Goal: Task Accomplishment & Management: Use online tool/utility

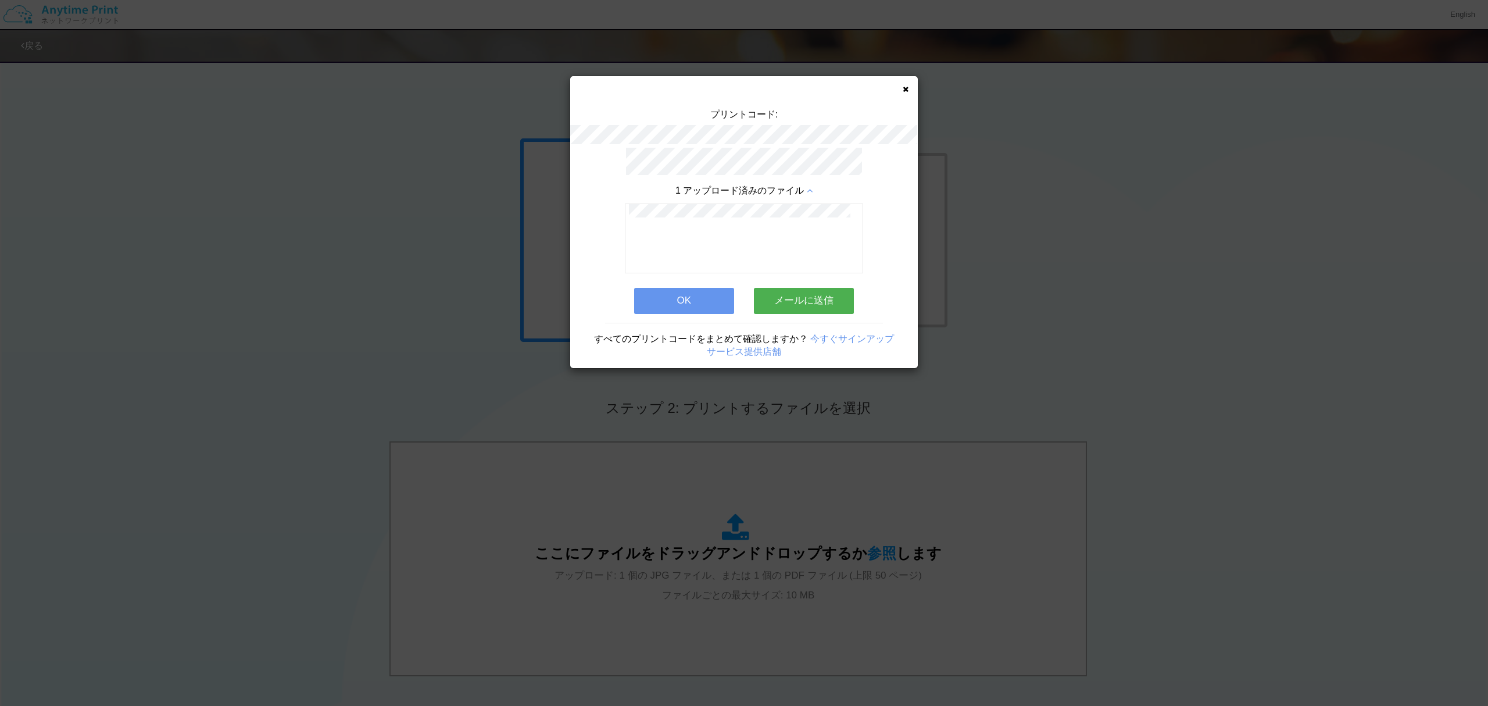
click at [900, 87] on div "プリントコード: 1 アップロード済みのファイル OK メールに送信 すべてのプリントコードをまとめて確認しますか？ 今すぐサインアップ サービス提供店舗" at bounding box center [744, 222] width 348 height 292
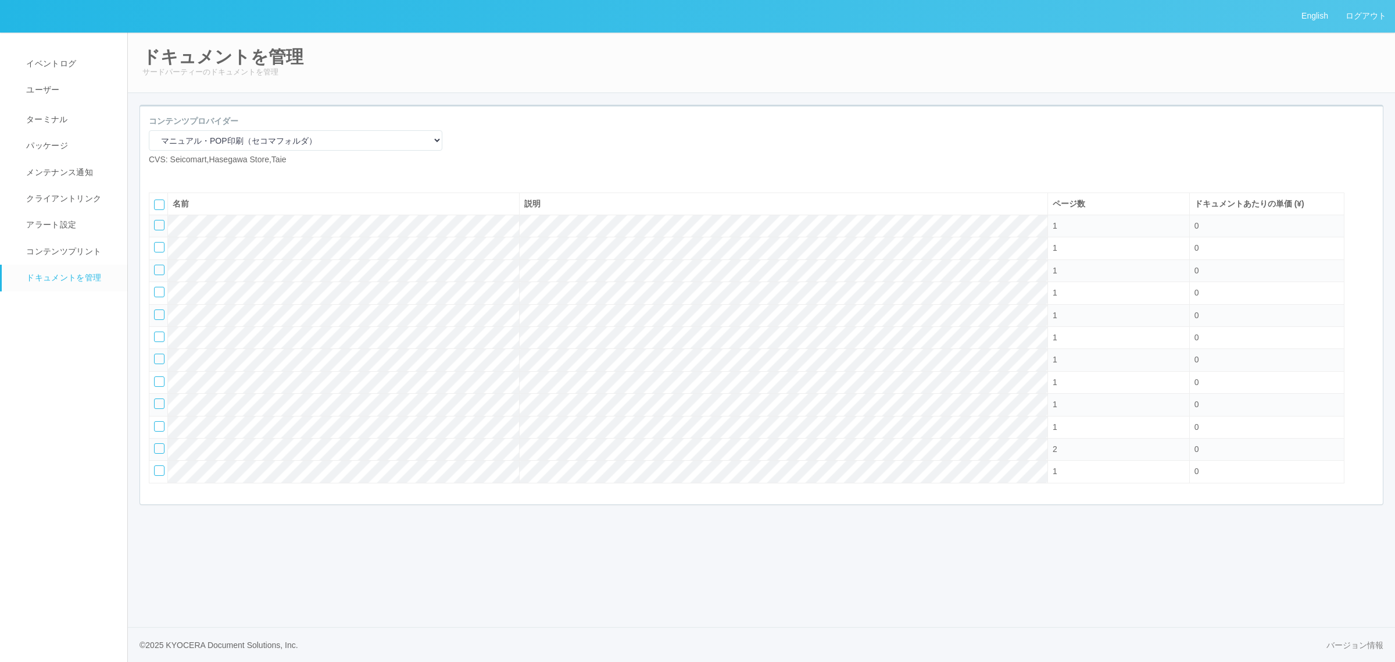
select select "92e33cfa-a397-43d0-aeaa-8a96cbdf4d79"
click at [28, 117] on span "ターミナル" at bounding box center [45, 119] width 45 height 9
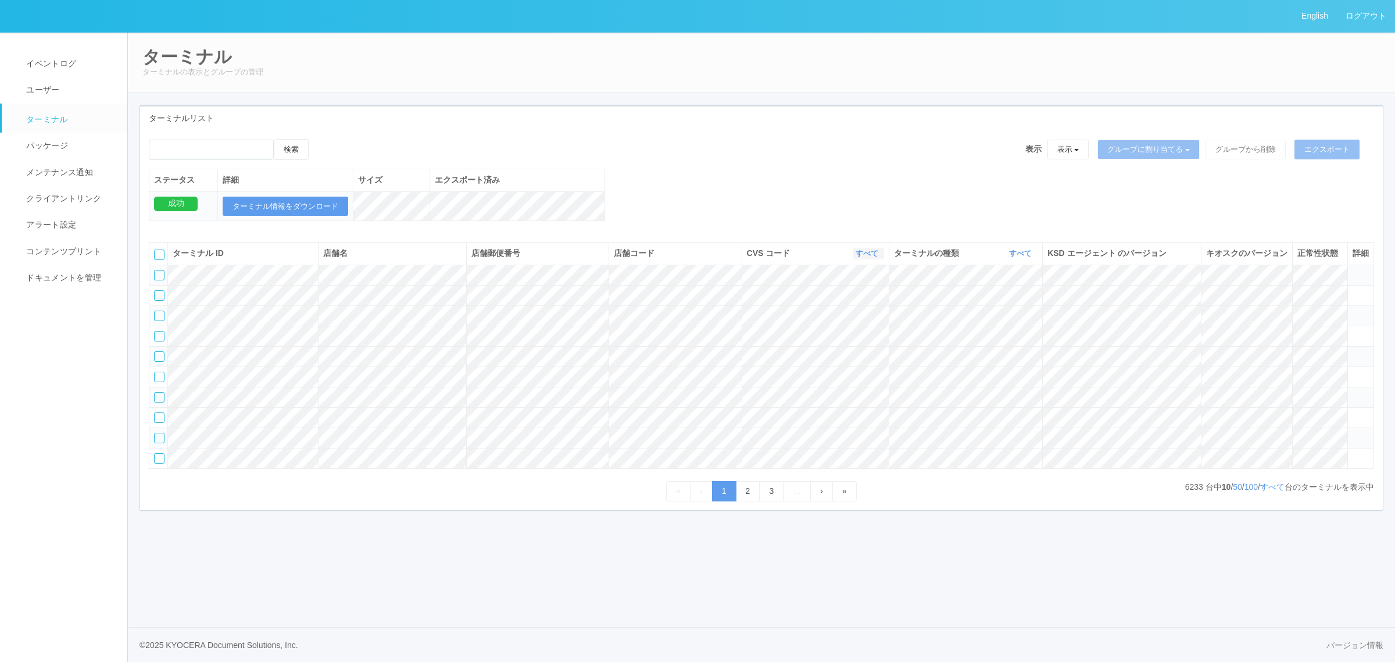
click at [860, 258] on link "すべて" at bounding box center [869, 253] width 26 height 9
click at [853, 259] on th "CVS コード すべて 表示 すべて 115110 300000 300001 300002 300003 300004 300005 300006 3000…" at bounding box center [815, 253] width 147 height 22
click at [856, 258] on link "すべて" at bounding box center [869, 253] width 26 height 9
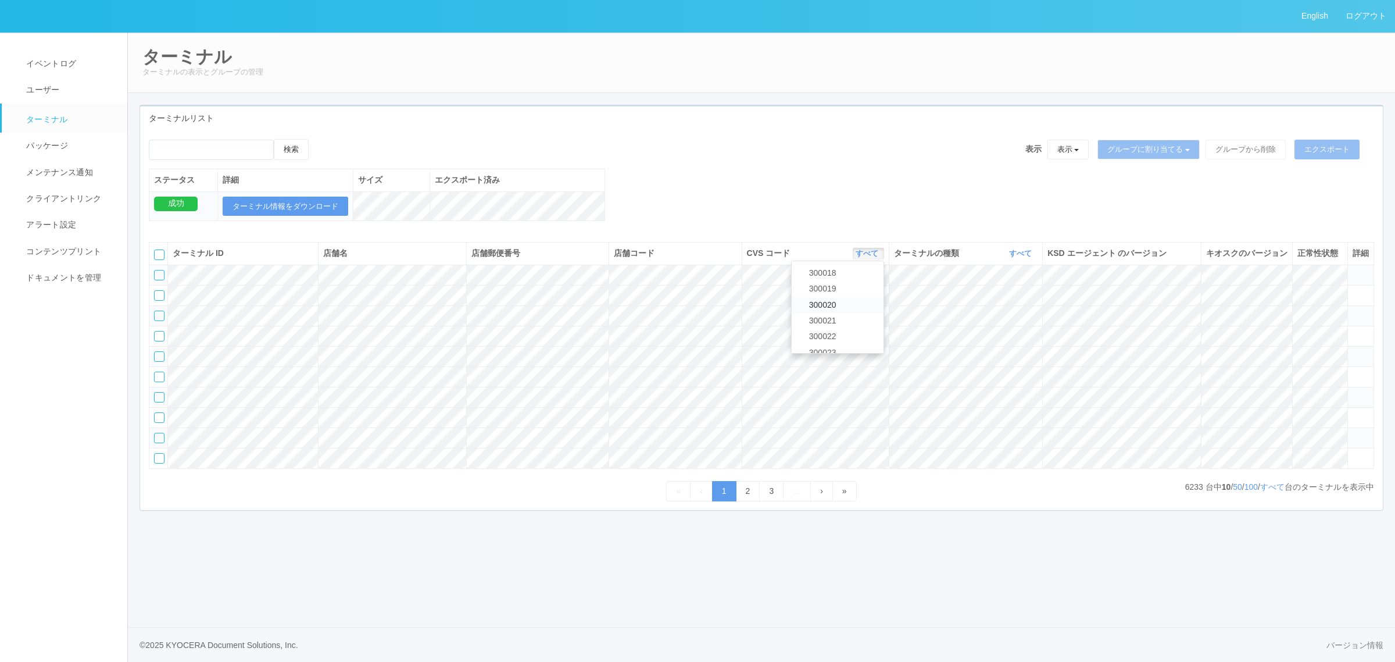
click at [852, 312] on link "300020" at bounding box center [838, 305] width 92 height 16
click at [867, 258] on link "300020" at bounding box center [867, 253] width 28 height 9
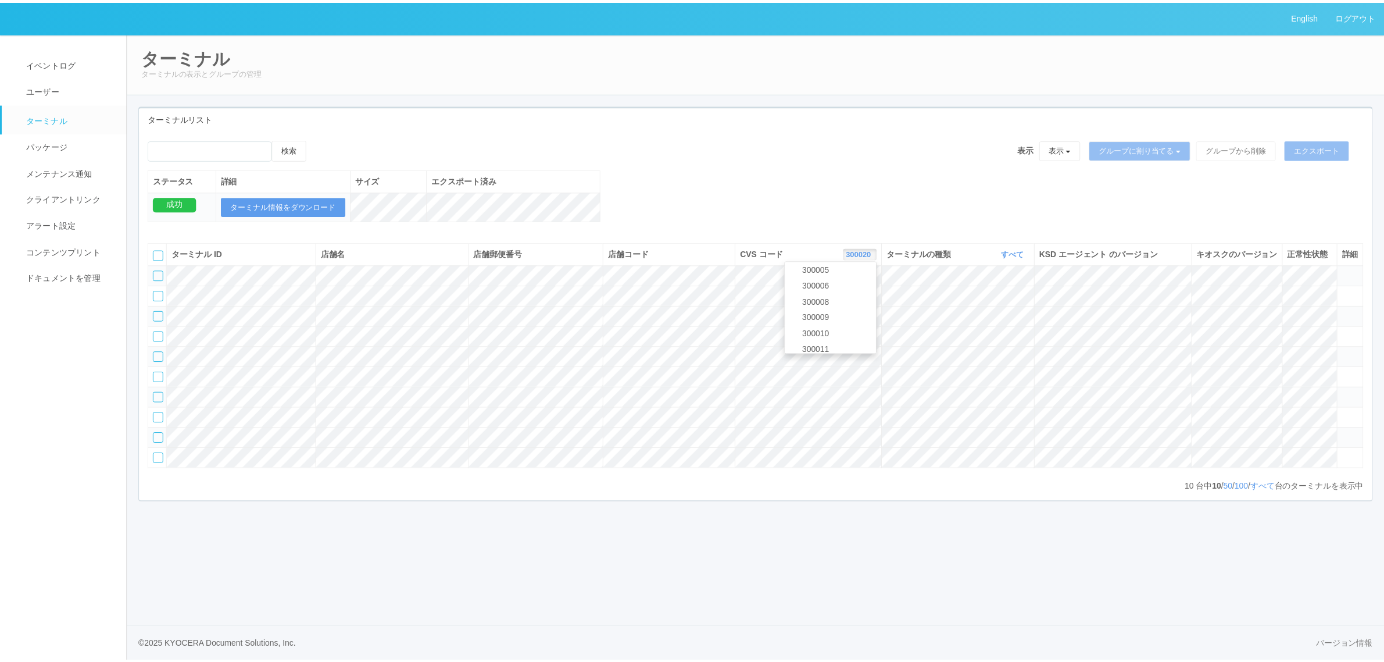
scroll to position [121, 0]
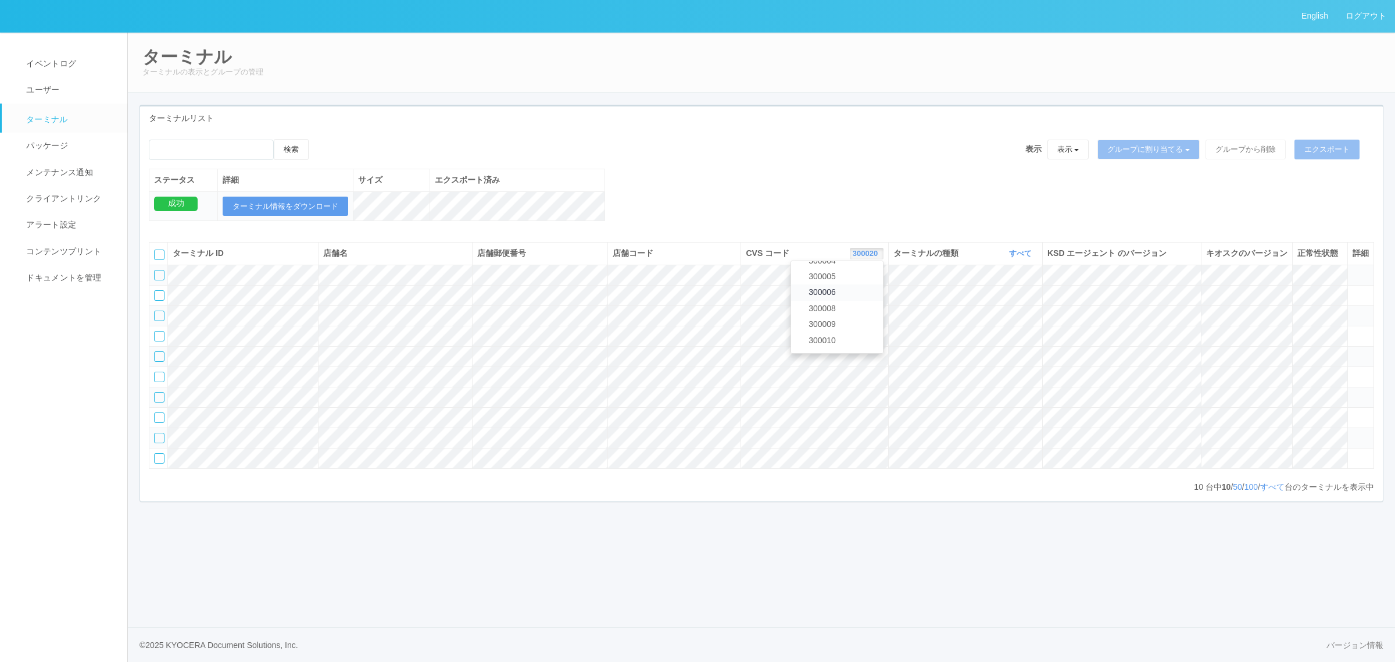
click at [842, 300] on link "300006" at bounding box center [837, 292] width 92 height 16
click at [1274, 491] on link "すべて" at bounding box center [1272, 486] width 24 height 9
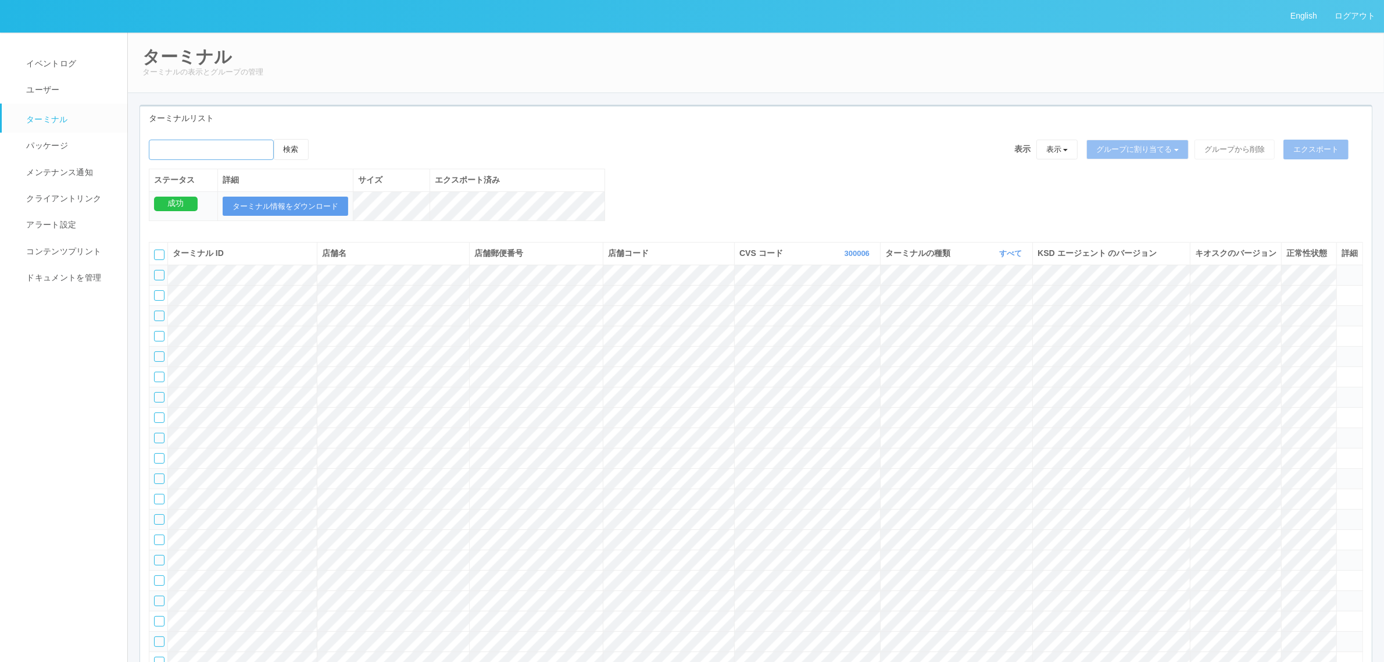
click at [244, 149] on input "emailSearch" at bounding box center [211, 150] width 125 height 20
paste input "サミット浦安[PERSON_NAME]"
type input "サミット浦安[PERSON_NAME]"
click at [550, 169] on th "エクスポート済み" at bounding box center [517, 180] width 175 height 22
click at [237, 152] on input "emailSearch" at bounding box center [211, 150] width 125 height 20
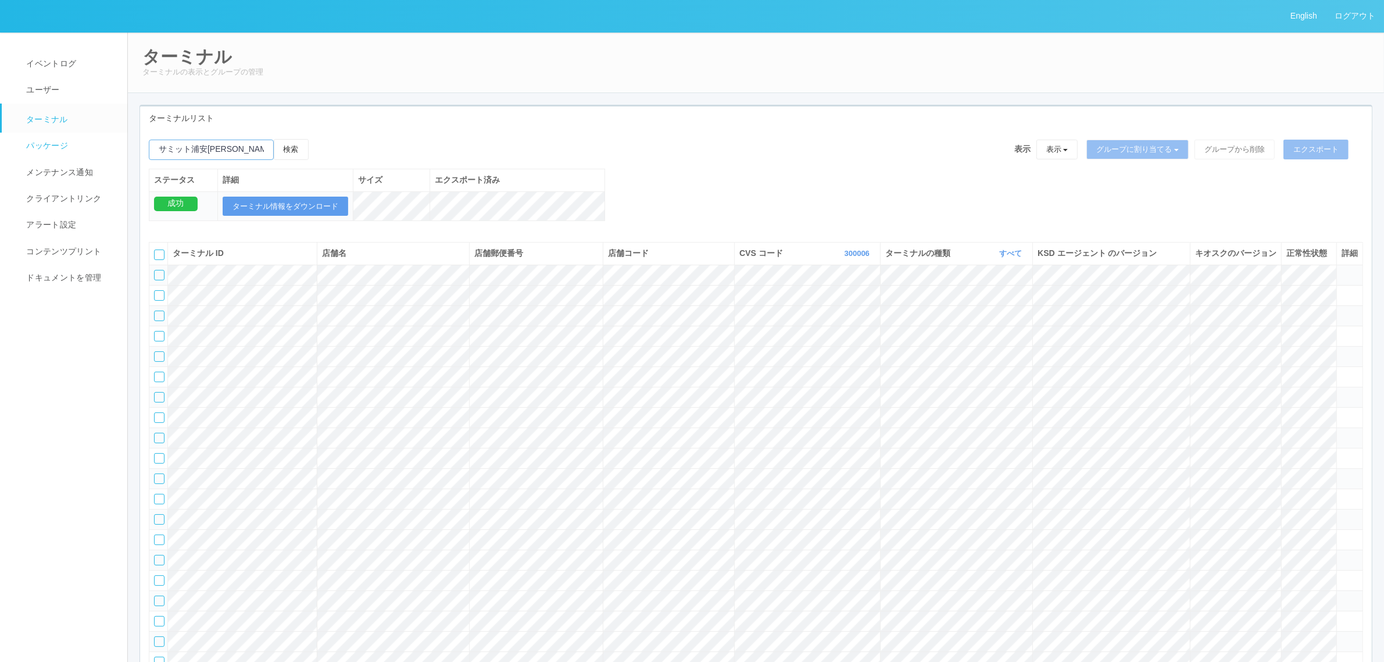
drag, startPoint x: 130, startPoint y: 149, endPoint x: 42, endPoint y: 155, distance: 88.0
click at [903, 71] on p "ターミナルの表示とグループの管理" at bounding box center [755, 72] width 1227 height 12
click at [875, 264] on th "CVS コード 300006 表示 すべて 115110 300000 300001 300002 300003 300004 300005 300006 3…" at bounding box center [808, 253] width 146 height 22
click at [870, 258] on icon "button" at bounding box center [871, 253] width 3 height 9
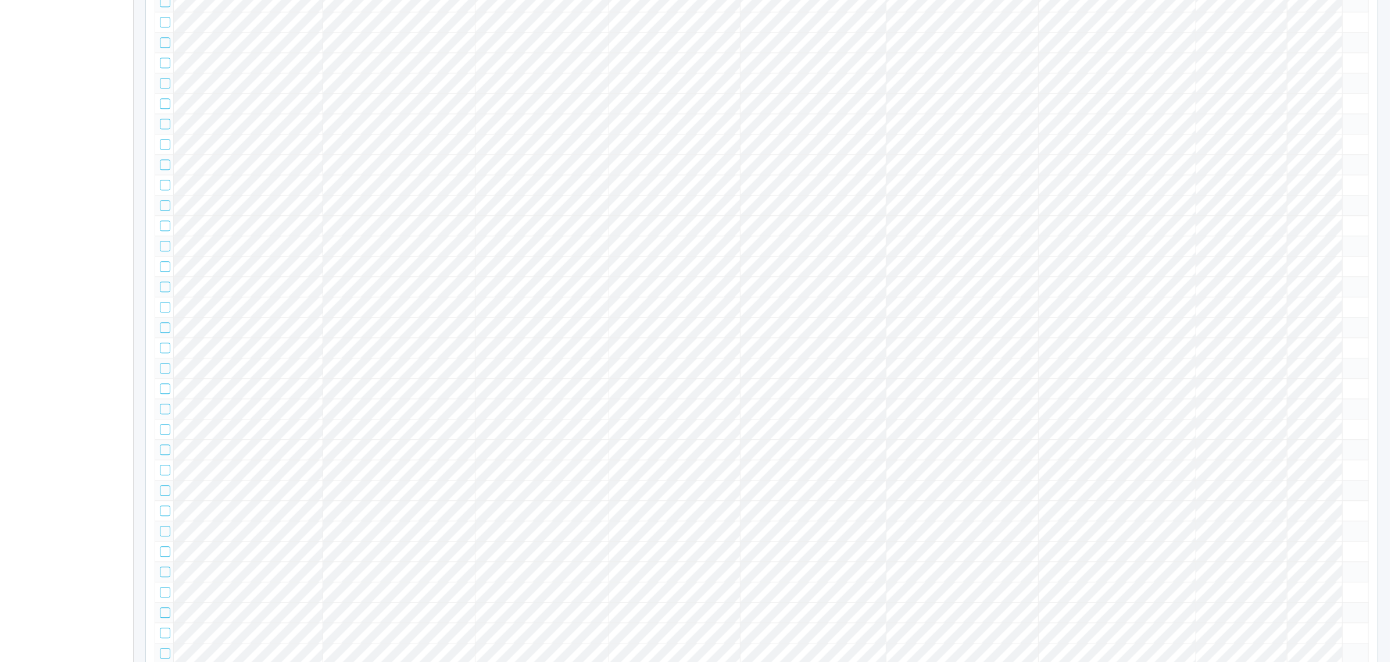
scroll to position [3924, 0]
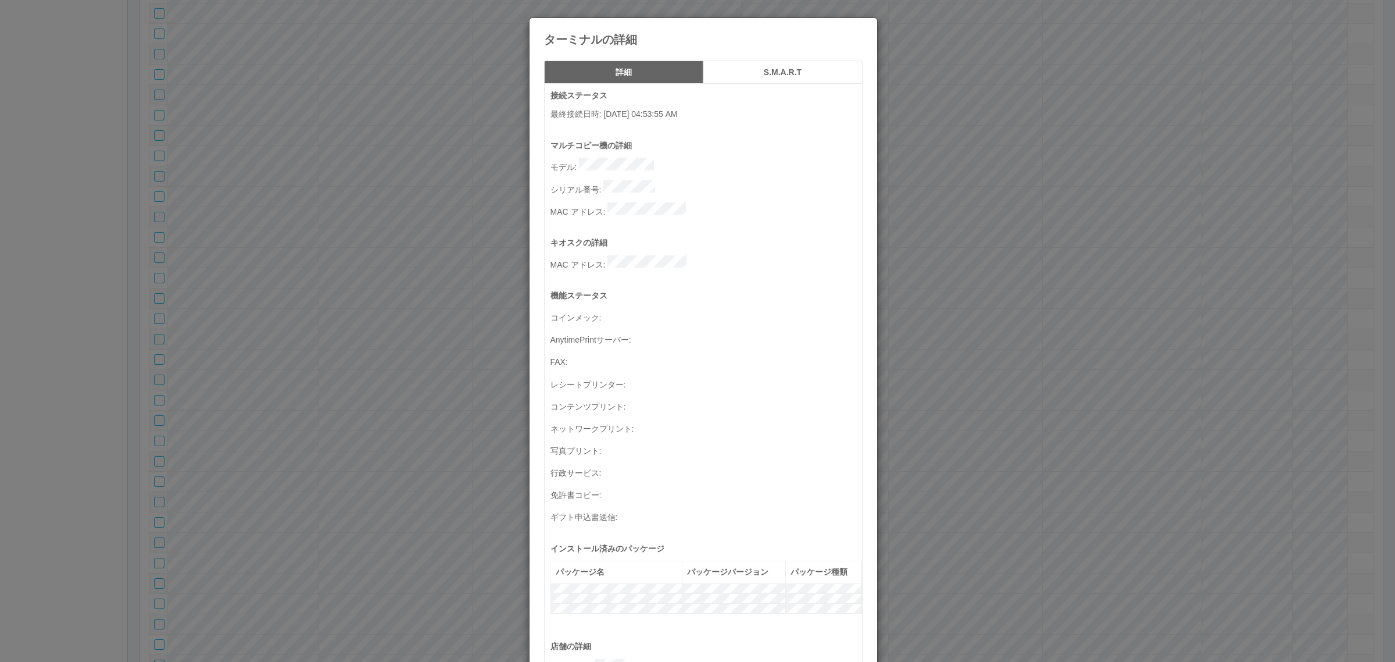
scroll to position [381, 0]
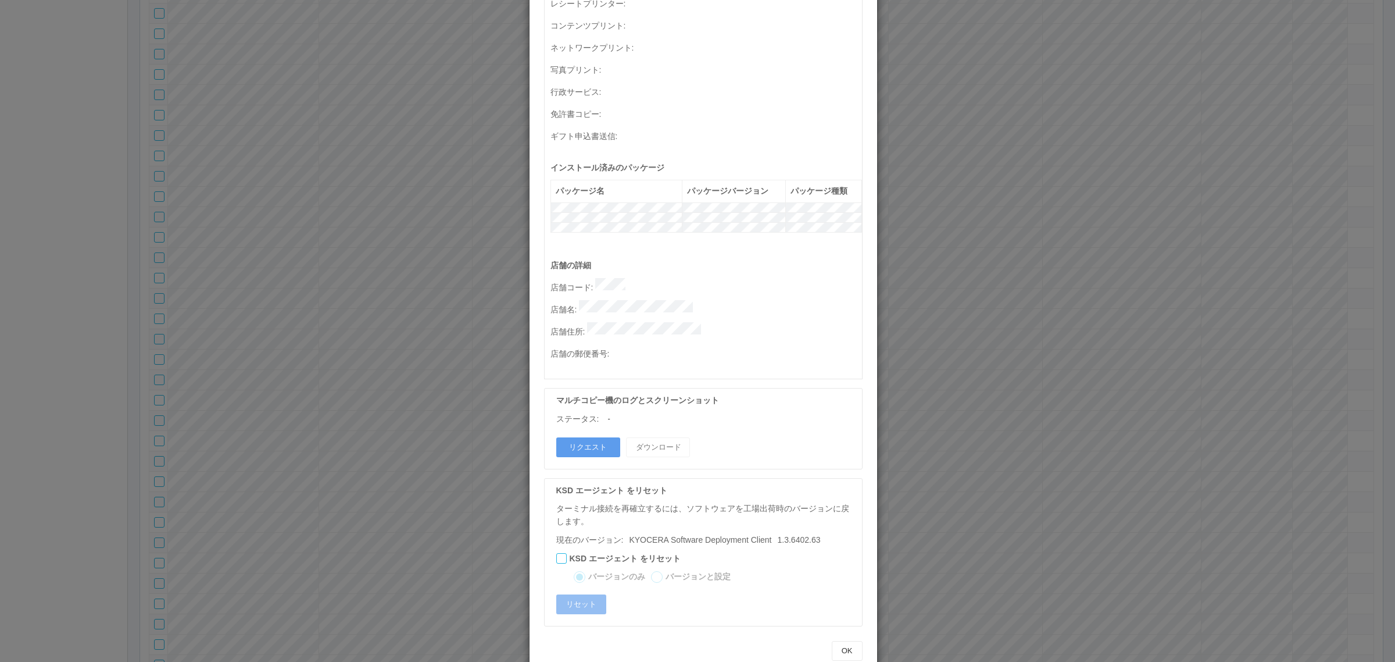
click at [589, 404] on div "マルチコピー機のログとスクリーンショット ステータス: - リクエスト ダウンロード" at bounding box center [703, 428] width 319 height 81
click at [585, 437] on button "リクエスト" at bounding box center [588, 447] width 64 height 20
drag, startPoint x: 1042, startPoint y: 423, endPoint x: 693, endPoint y: 385, distance: 351.4
click at [1039, 423] on div "ターミナルの詳細 詳細 S.M.A.R.T 接続ステータス 最終接続日時 : [DATE] 04:53:55 AM マルチコピー機の詳細 モデル : シリアル…" at bounding box center [697, 331] width 1395 height 662
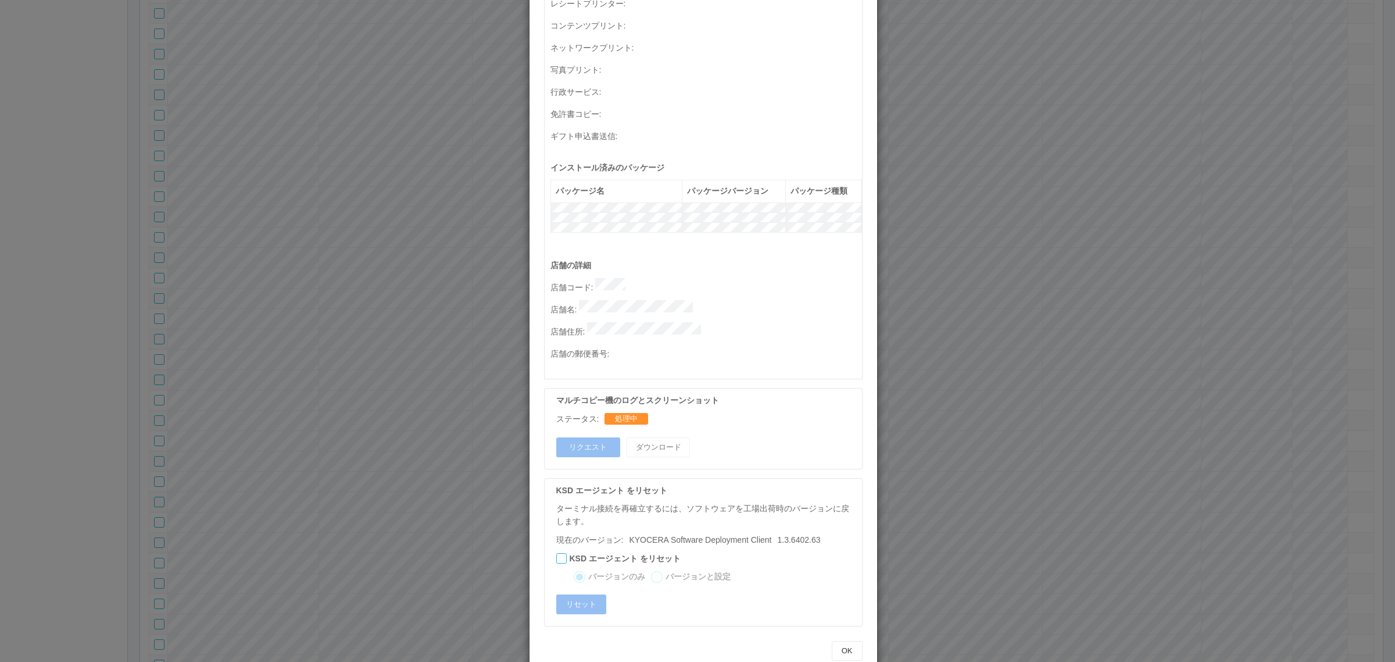
click at [629, 345] on div "店舗の詳細 店舗コード : 店舗名 : 店舗住所 : 店舗の郵便番号 :" at bounding box center [706, 319] width 312 height 120
click at [1074, 408] on div "ターミナルの詳細 詳細 S.M.A.R.T 接続ステータス 最終接続日時 : [DATE] 04:53:55 AM マルチコピー機の詳細 モデル : シリアル…" at bounding box center [697, 331] width 1395 height 662
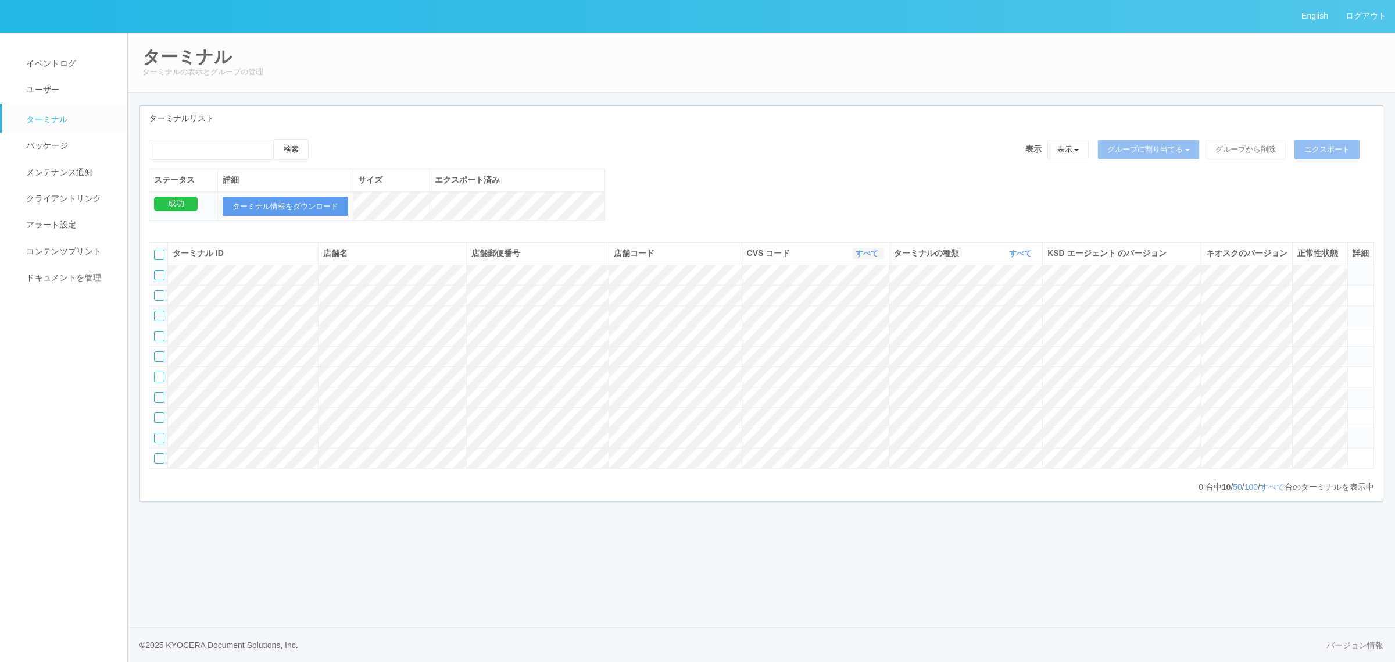
drag, startPoint x: 868, startPoint y: 265, endPoint x: 873, endPoint y: 277, distance: 12.7
click at [867, 258] on link "すべて" at bounding box center [869, 253] width 26 height 9
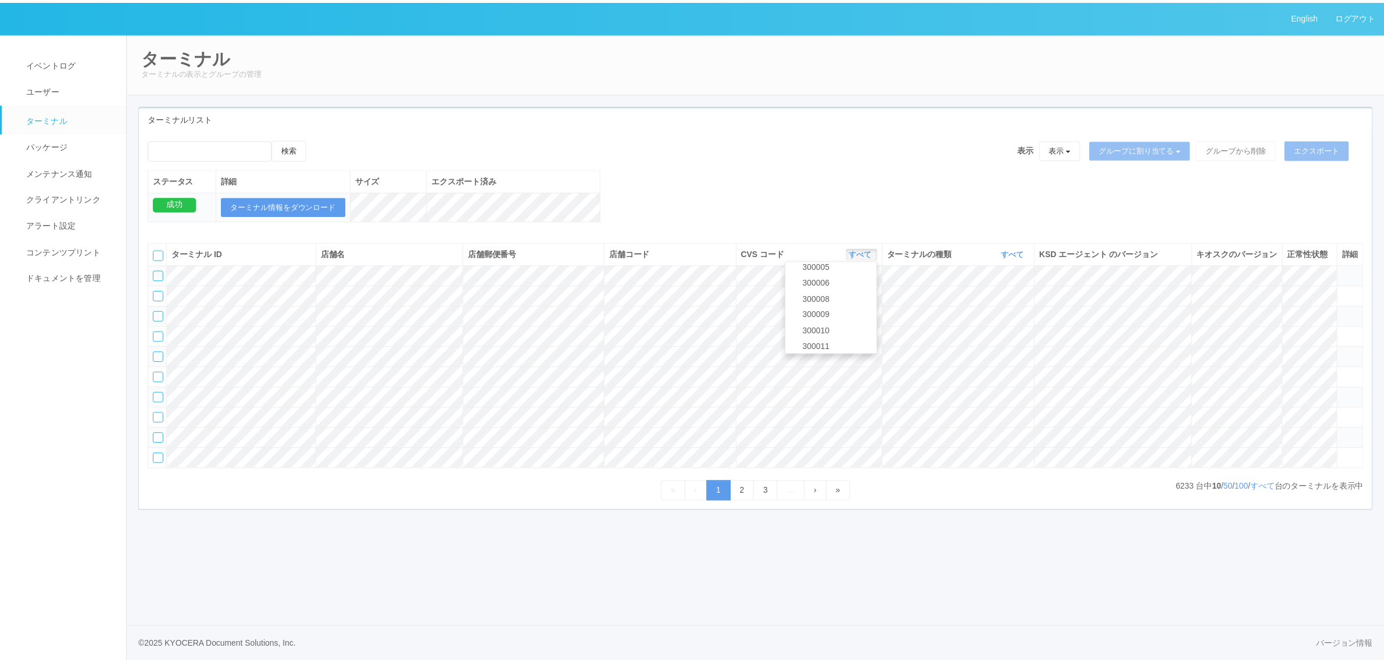
scroll to position [123, 0]
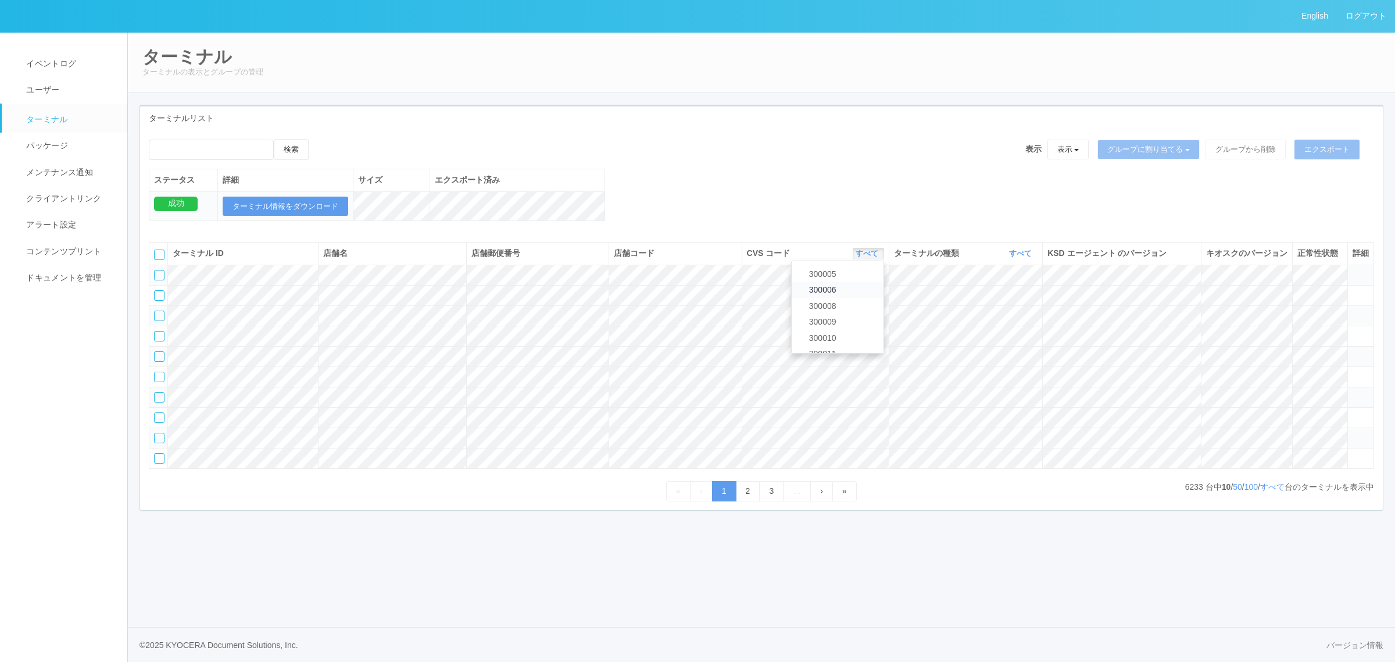
click at [854, 298] on link "300006" at bounding box center [838, 290] width 92 height 16
click at [1022, 260] on th "ターミナルの種類 すべて 表示 すべて キオスク マルチコピー機" at bounding box center [965, 253] width 154 height 22
click at [1014, 258] on link "すべて" at bounding box center [1022, 253] width 26 height 9
click at [1009, 310] on link "キオスク" at bounding box center [991, 302] width 92 height 16
click at [1268, 480] on div "ターミナル ID 店舗名 店舗郵便番号 店舗コード CVS コード 300006 表示 すべて 115110 300000 300001 300002 300…" at bounding box center [761, 361] width 1225 height 238
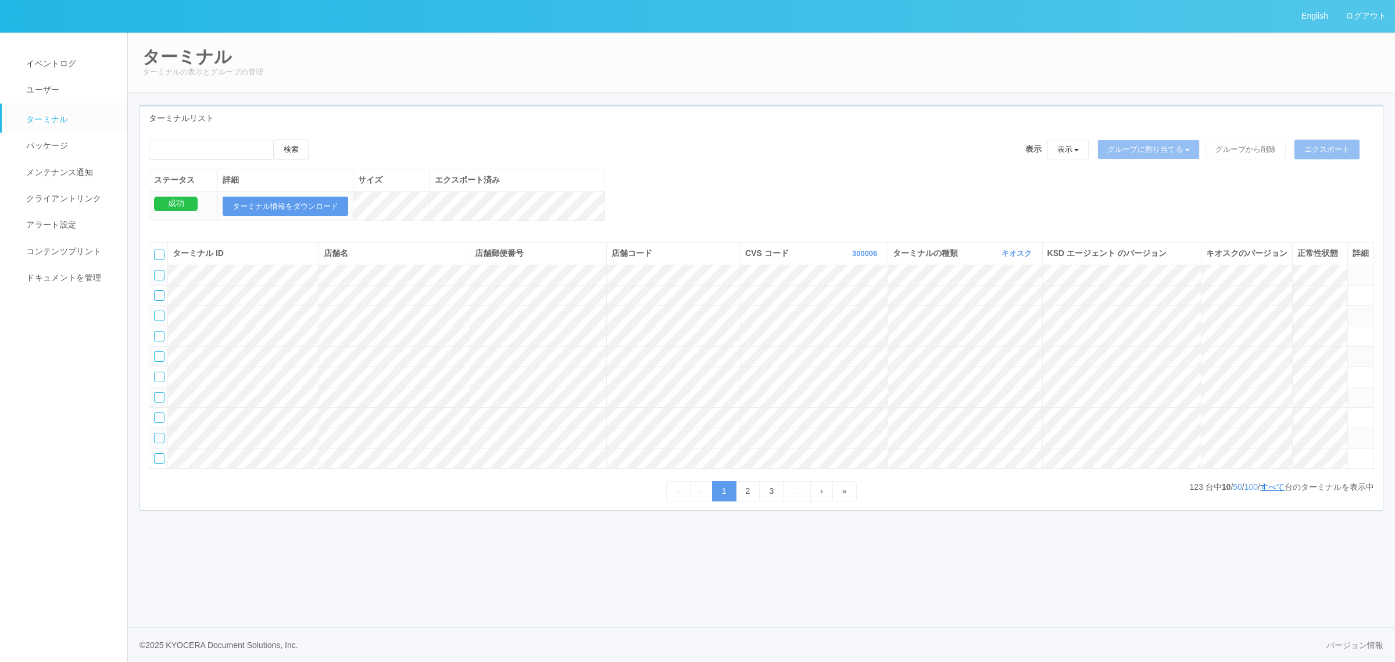
click at [1268, 491] on link "すべて" at bounding box center [1272, 486] width 24 height 9
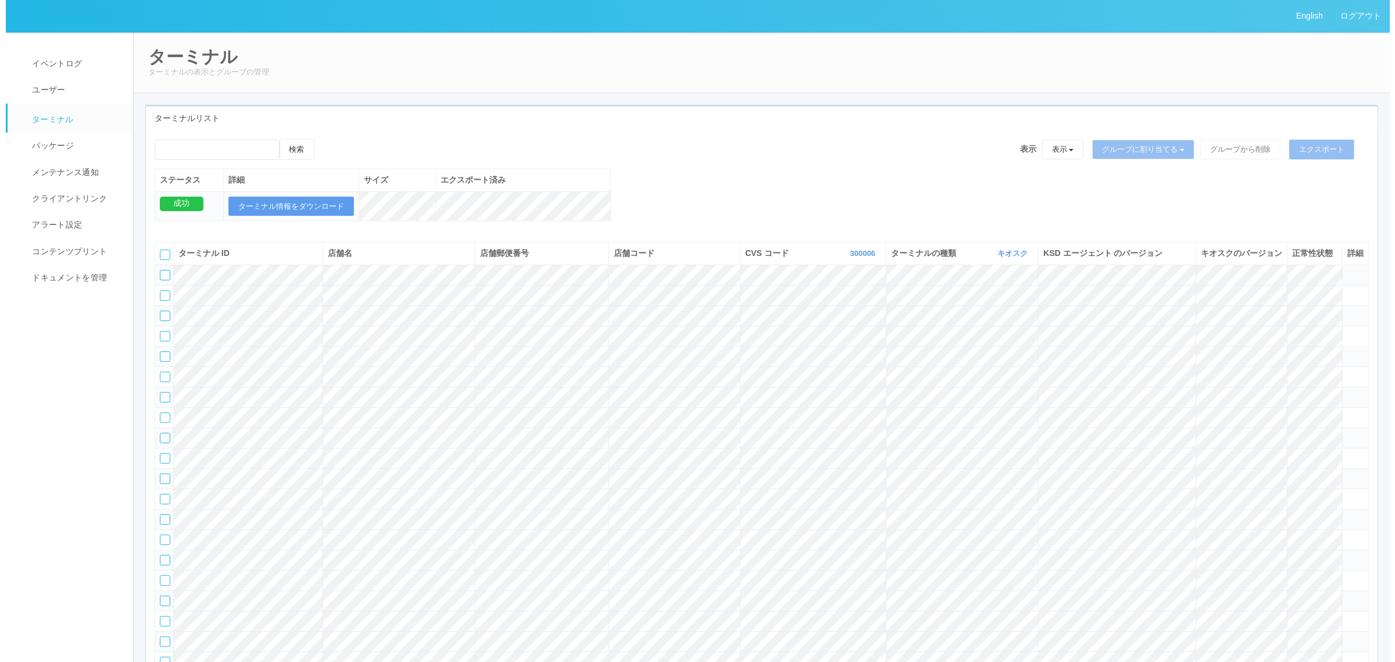
scroll to position [1883, 0]
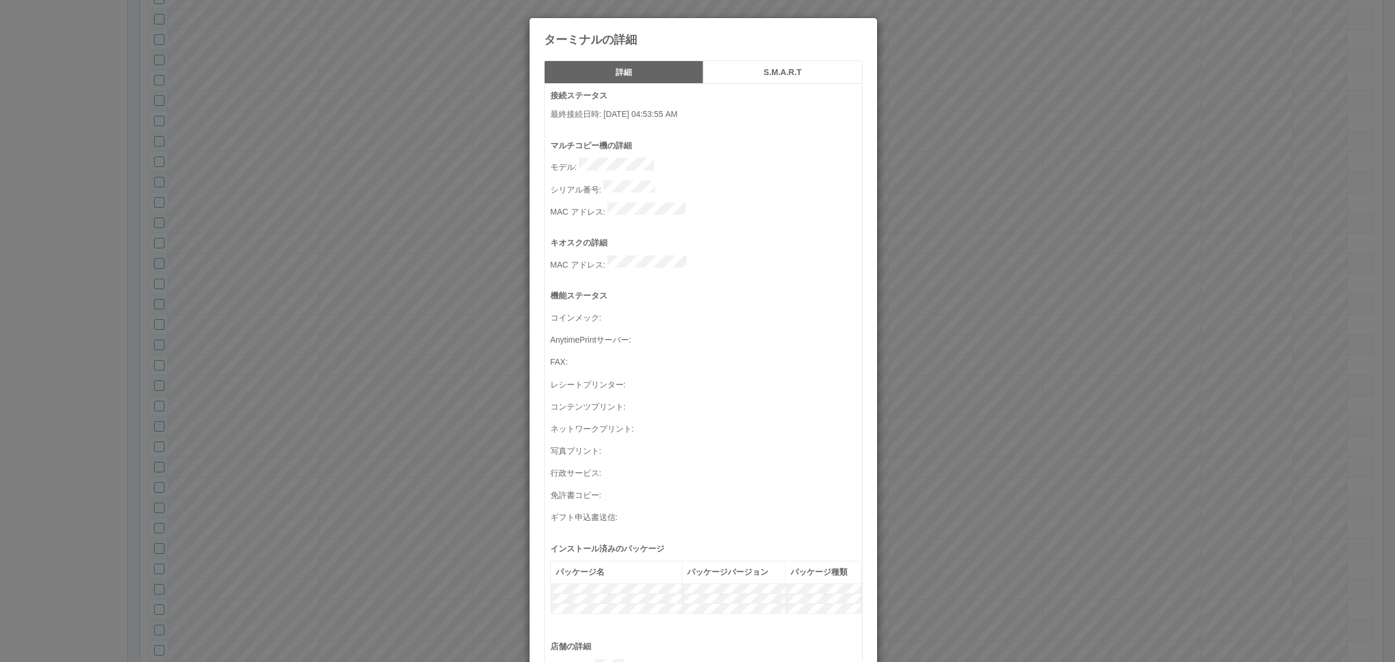
scroll to position [381, 0]
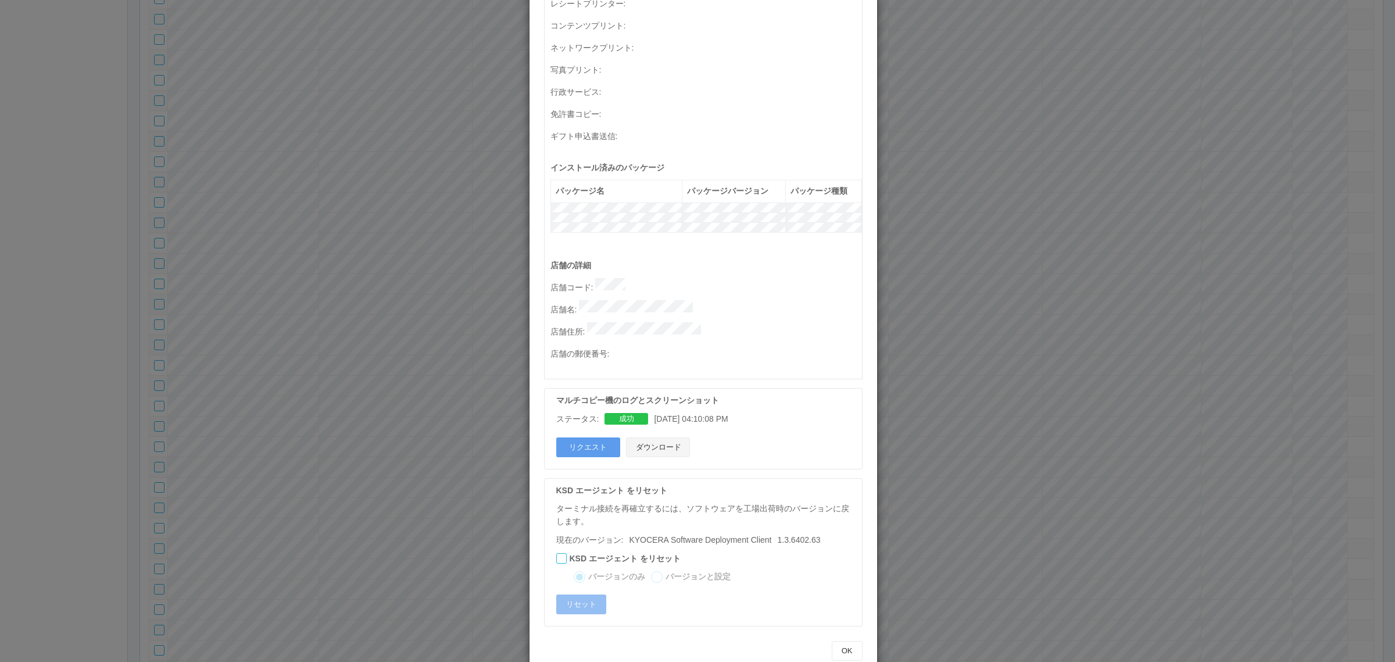
click at [668, 437] on button "ダウンロード" at bounding box center [658, 447] width 64 height 20
drag, startPoint x: 591, startPoint y: 271, endPoint x: 643, endPoint y: 274, distance: 53.0
click at [643, 278] on p "店舗コード :" at bounding box center [706, 286] width 312 height 16
click at [1241, 267] on div "ターミナルの詳細 詳細 S.M.A.R.T 接続ステータス 最終接続日時 : 10/09/2025 04:53:55 AM マルチコピー機の詳細 モデル : …" at bounding box center [697, 331] width 1395 height 662
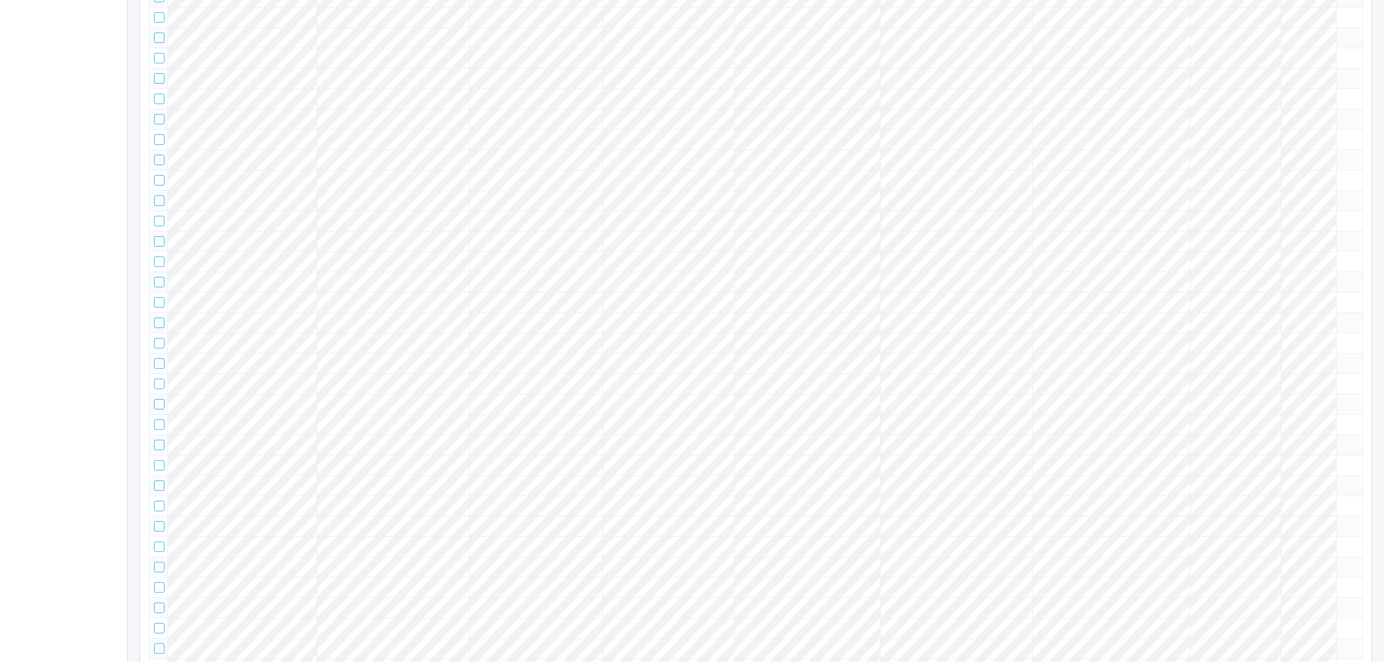
scroll to position [0, 0]
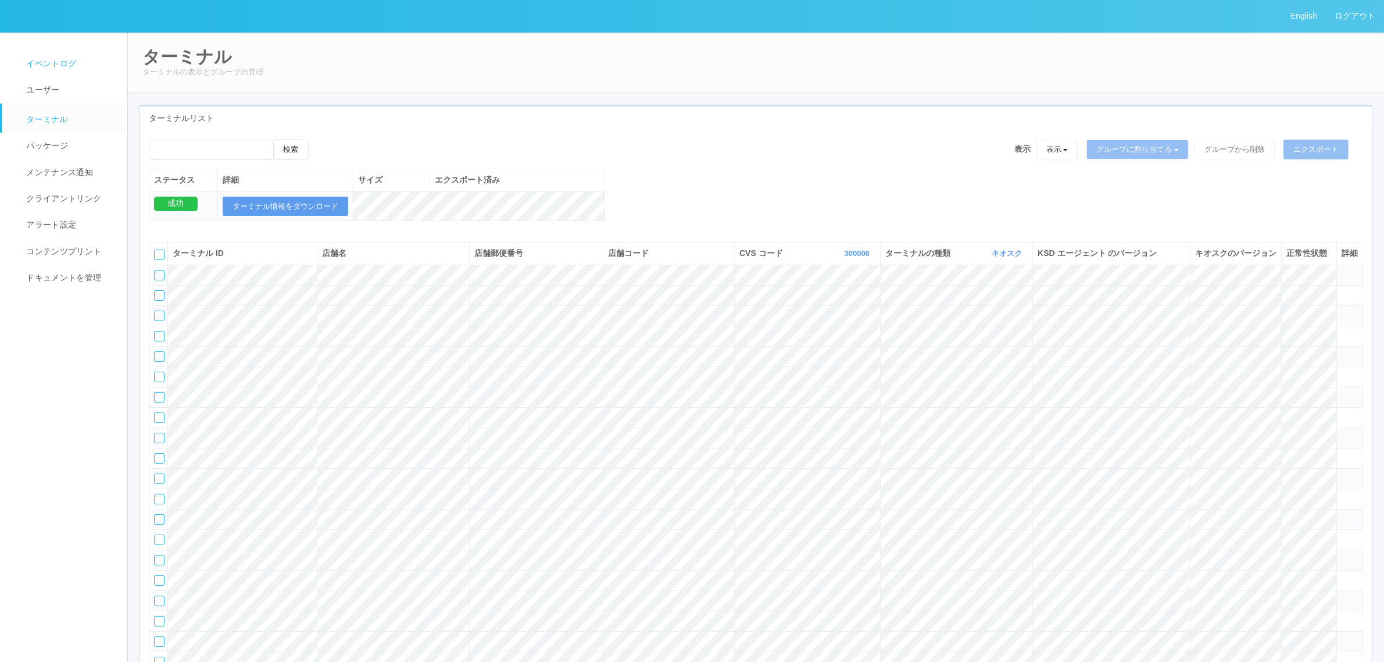
click at [62, 64] on span "イベントログ" at bounding box center [49, 63] width 53 height 9
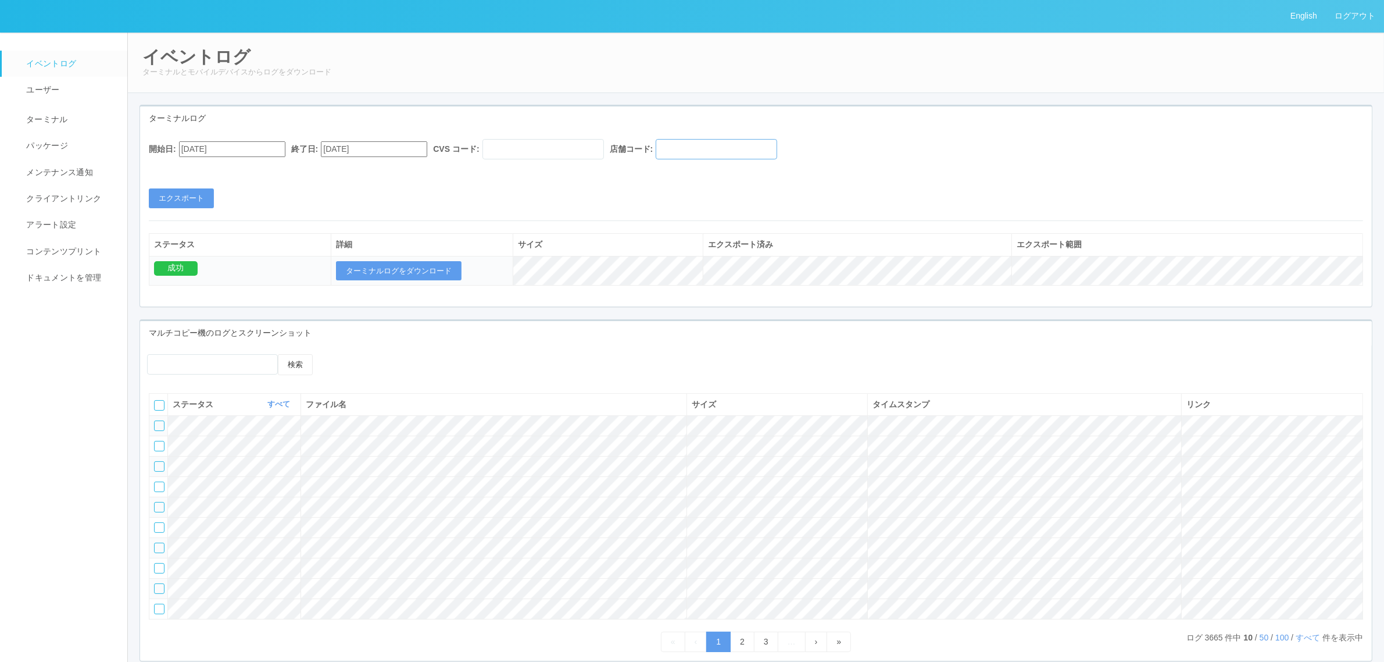
click at [753, 142] on input "text" at bounding box center [716, 149] width 121 height 20
paste input "140231"
type input "140231"
drag, startPoint x: 593, startPoint y: 151, endPoint x: 586, endPoint y: 147, distance: 8.6
click at [594, 150] on input "text" at bounding box center [542, 149] width 121 height 20
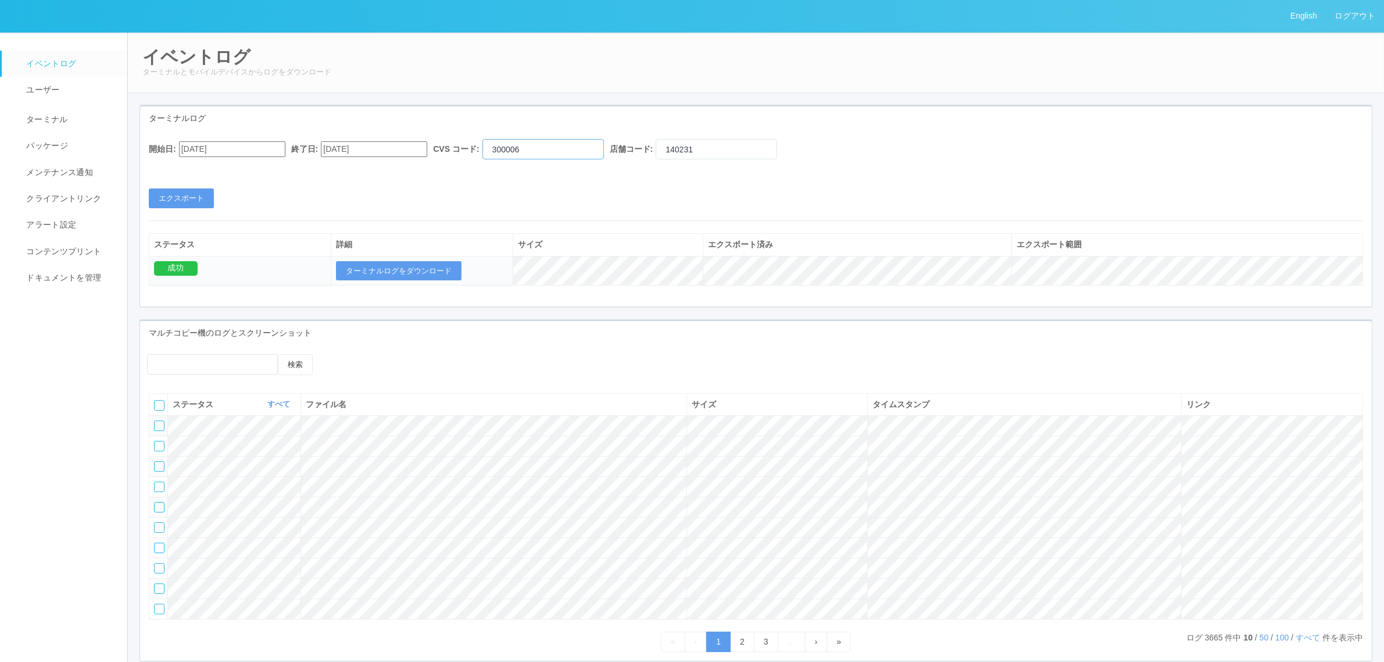
type input "300006"
click at [242, 142] on input "09/09/2025" at bounding box center [232, 149] width 106 height 16
click at [206, 171] on div "September 2025" at bounding box center [192, 177] width 27 height 13
click at [198, 166] on button "button" at bounding box center [192, 164] width 9 height 3
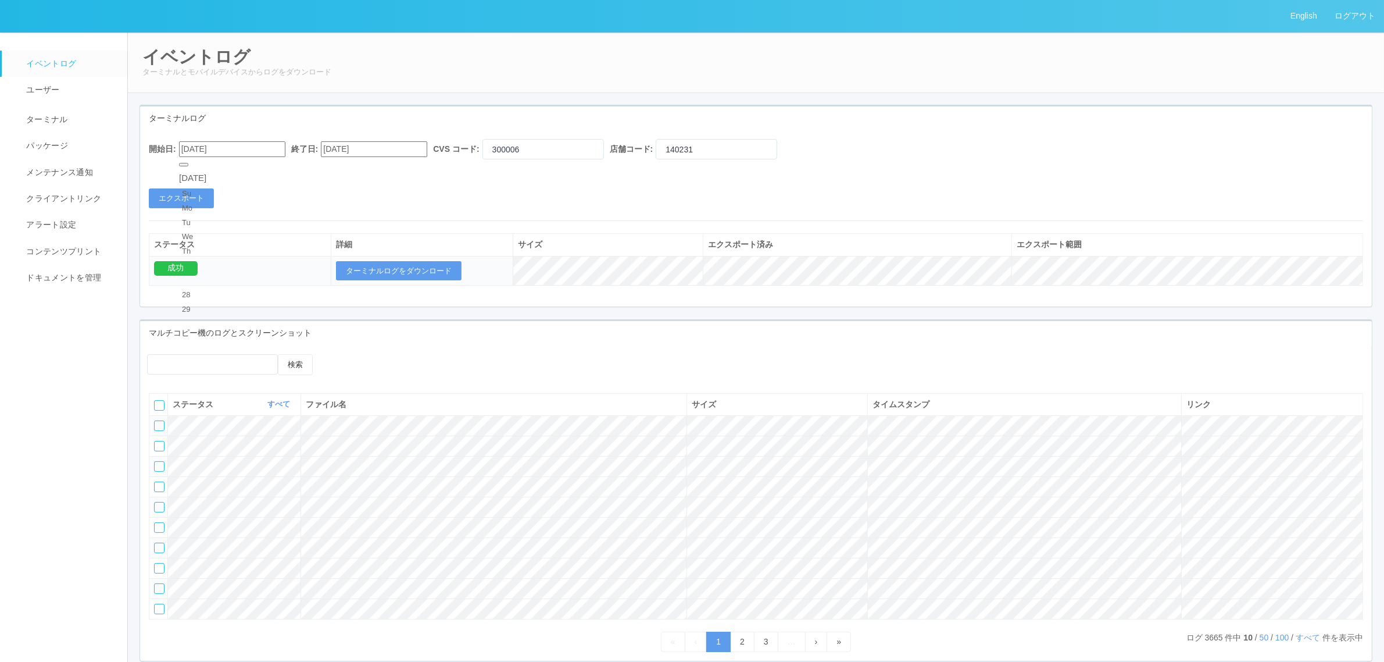
drag, startPoint x: 241, startPoint y: 222, endPoint x: 274, endPoint y: 195, distance: 42.5
click at [203, 434] on div "8" at bounding box center [193, 440] width 22 height 12
type input "10/08/2025"
click at [384, 152] on input "10/09/2025" at bounding box center [374, 149] width 106 height 16
click at [353, 422] on div "8" at bounding box center [342, 428] width 22 height 12
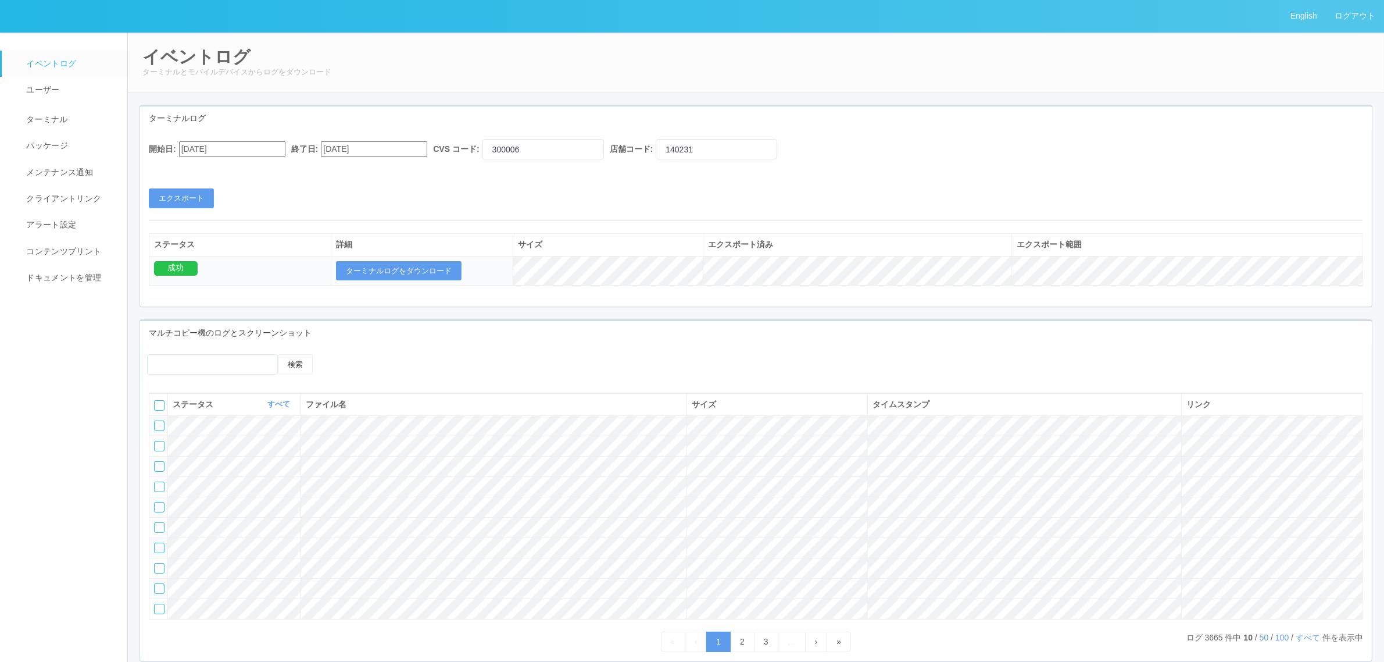
type input "10/08/2025"
click at [570, 198] on div "開始日: 10/08/2025 終了日: 10/08/2025 October 2025 Su Mo Tu We Th Fr Sa 28 29 30 1 2 …" at bounding box center [756, 173] width 1232 height 69
click at [434, 271] on button "ターミナルログをダウンロード" at bounding box center [399, 271] width 126 height 20
click at [247, 146] on input "10/08/2025" at bounding box center [232, 149] width 106 height 16
click at [203, 405] on div "6" at bounding box center [193, 411] width 22 height 12
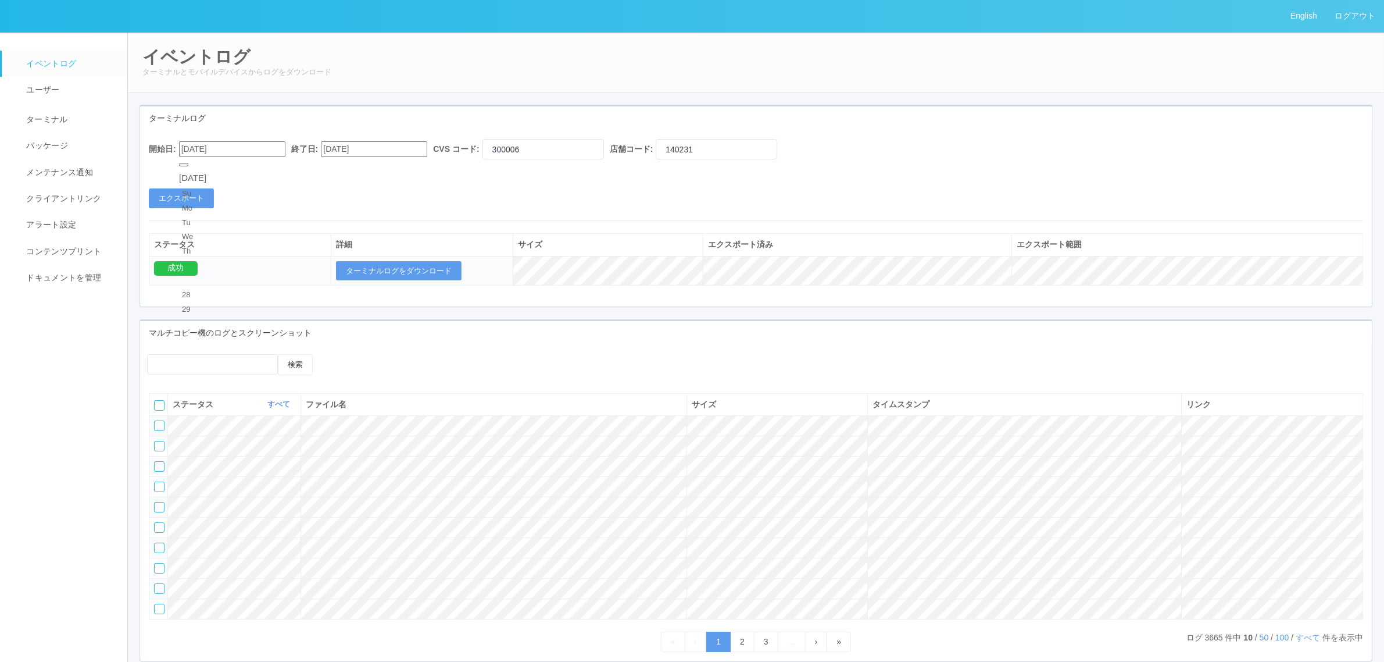
type input "10/06/2025"
click at [375, 147] on input "10/08/2025" at bounding box center [374, 149] width 106 height 16
click at [353, 393] on div "6" at bounding box center [342, 399] width 22 height 12
type input "10/06/2025"
click at [506, 194] on div "開始日: 10/06/2025 終了日: 10/06/2025 CVS コード: 300006 店舗コード: 140231 エクスポート" at bounding box center [756, 173] width 1232 height 69
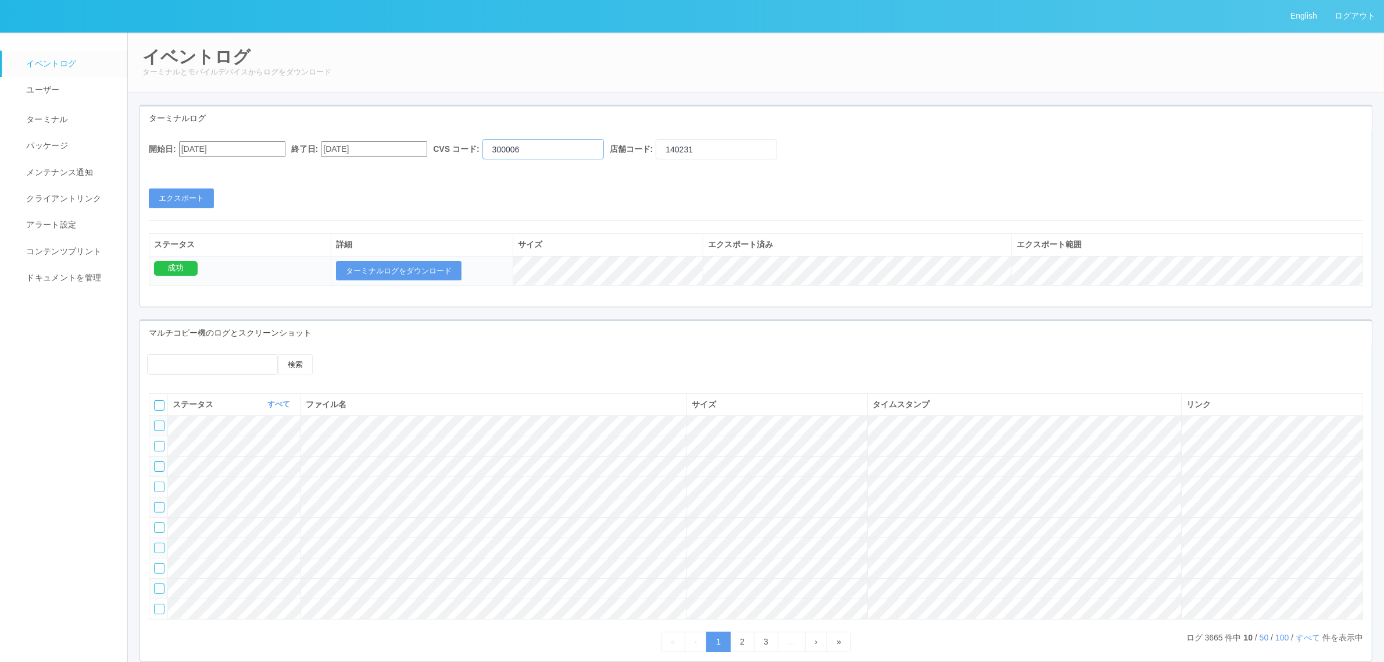
click at [556, 147] on input "300006" at bounding box center [542, 149] width 121 height 20
click at [186, 196] on button "エクスポート" at bounding box center [181, 198] width 65 height 20
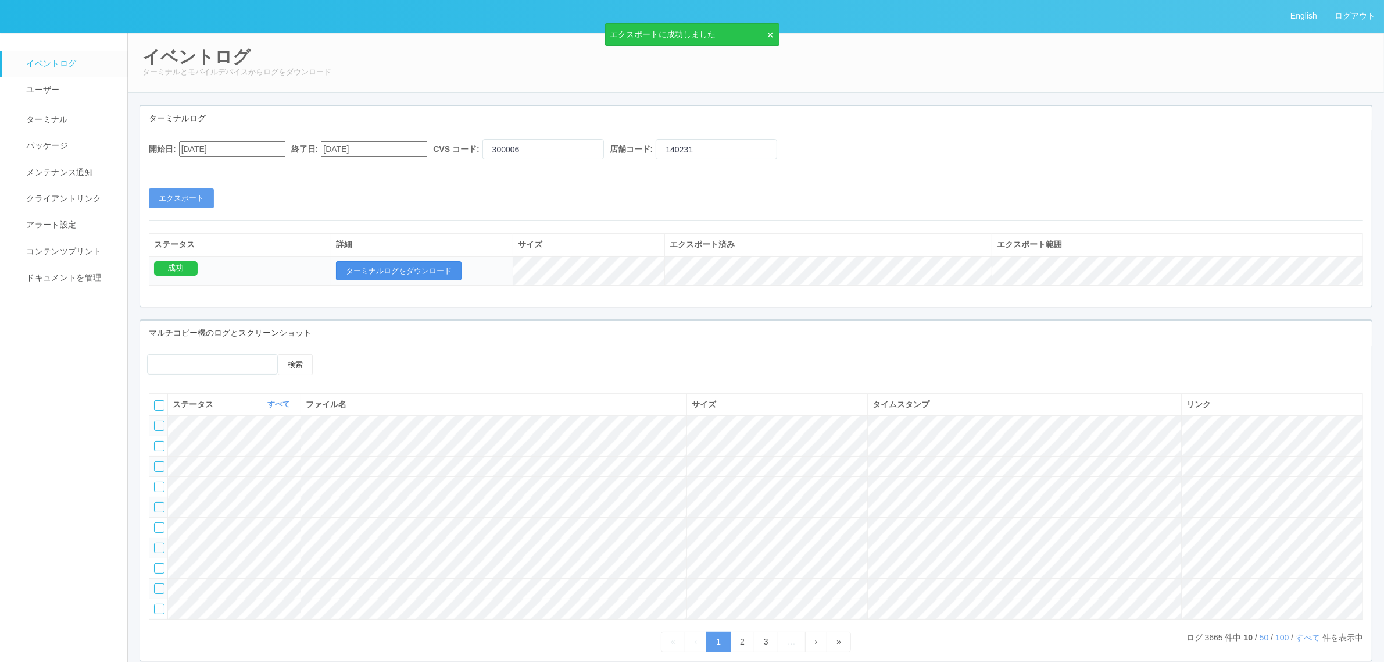
click at [402, 273] on button "ターミナルログをダウンロード" at bounding box center [399, 271] width 126 height 20
click at [419, 270] on button "ターミナルログをダウンロード" at bounding box center [399, 271] width 126 height 20
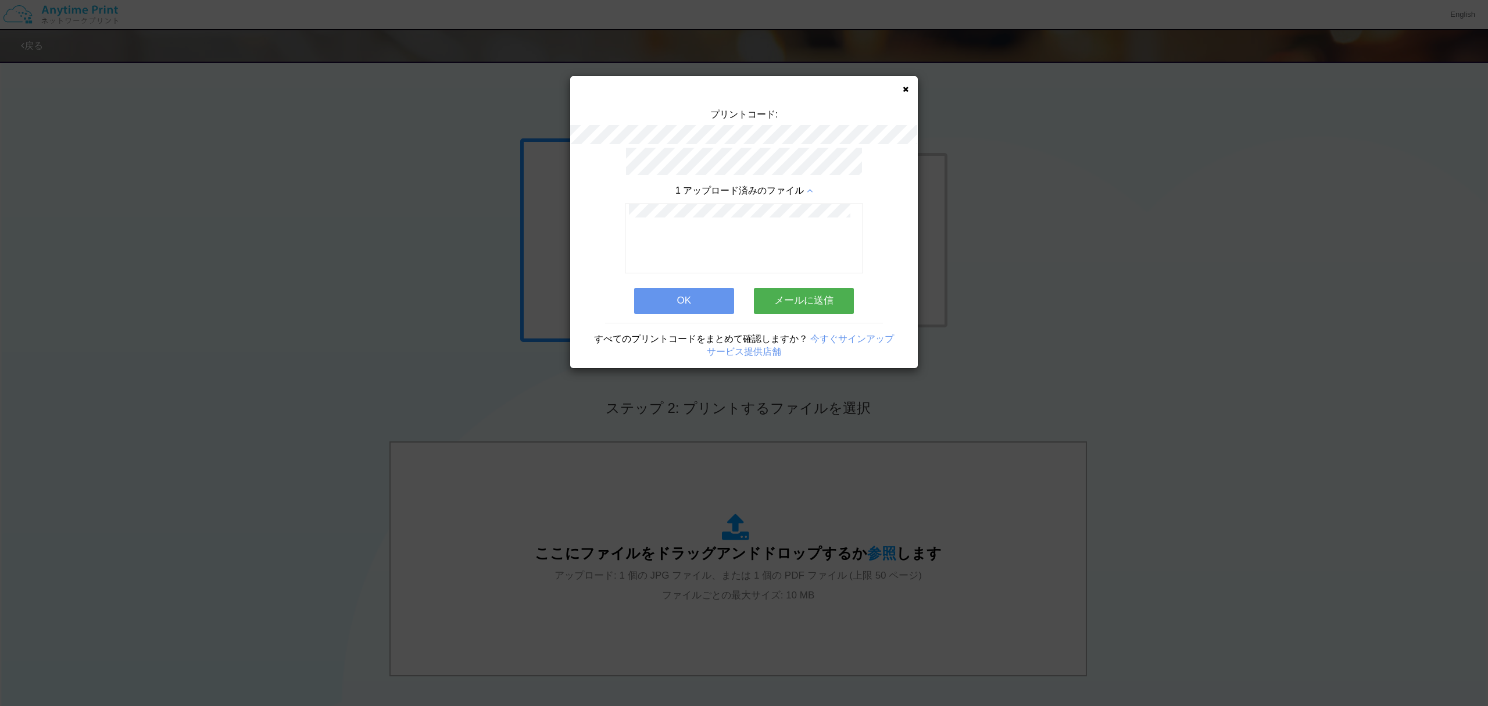
click at [903, 89] on icon at bounding box center [906, 89] width 6 height 8
